Goal: Information Seeking & Learning: Learn about a topic

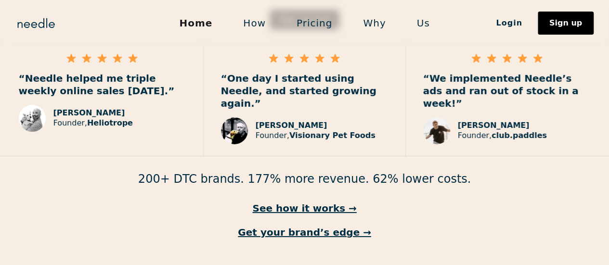
scroll to position [1503, 0]
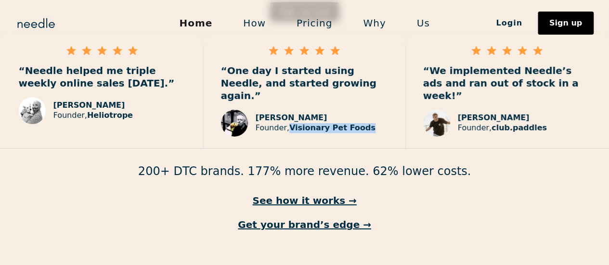
drag, startPoint x: 289, startPoint y: 94, endPoint x: 358, endPoint y: 94, distance: 69.4
click at [358, 123] on strong "Visionary Pet Foods" at bounding box center [332, 127] width 86 height 9
copy strong "Visionary Pet Foods"
